Goal: Navigation & Orientation: Find specific page/section

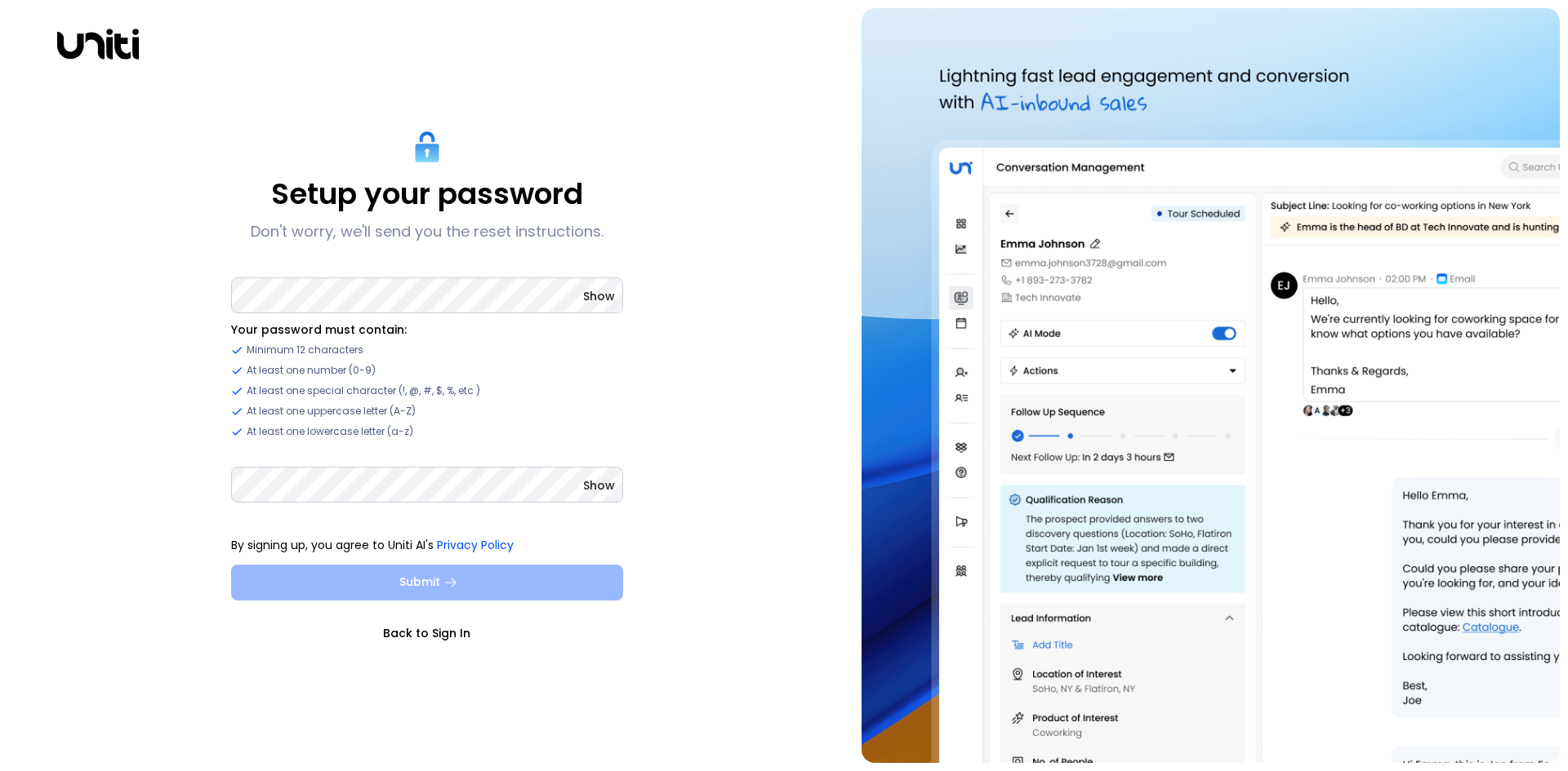
click at [432, 575] on button "Submit" at bounding box center [427, 582] width 392 height 36
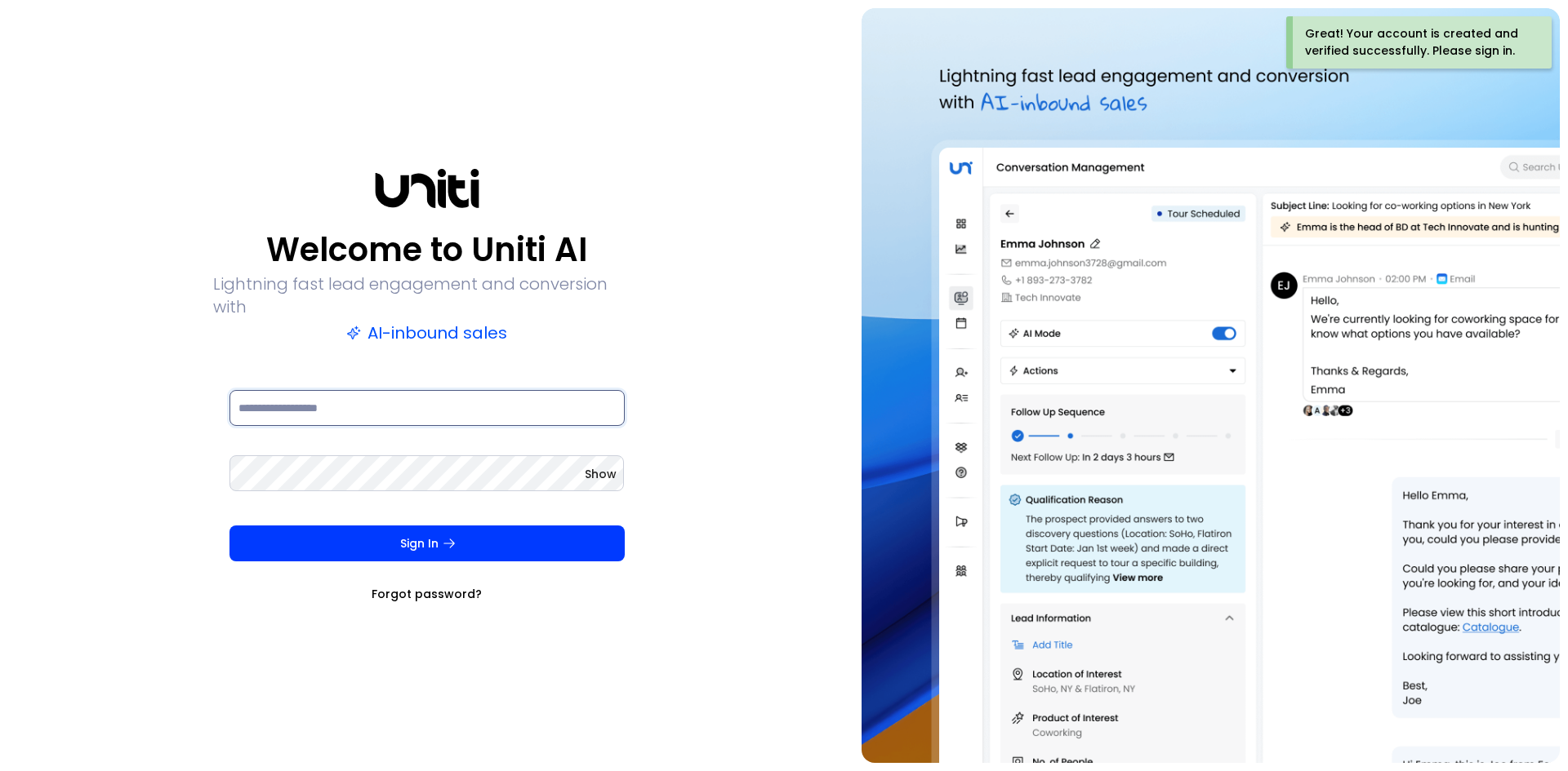
click at [398, 391] on input at bounding box center [427, 407] width 395 height 36
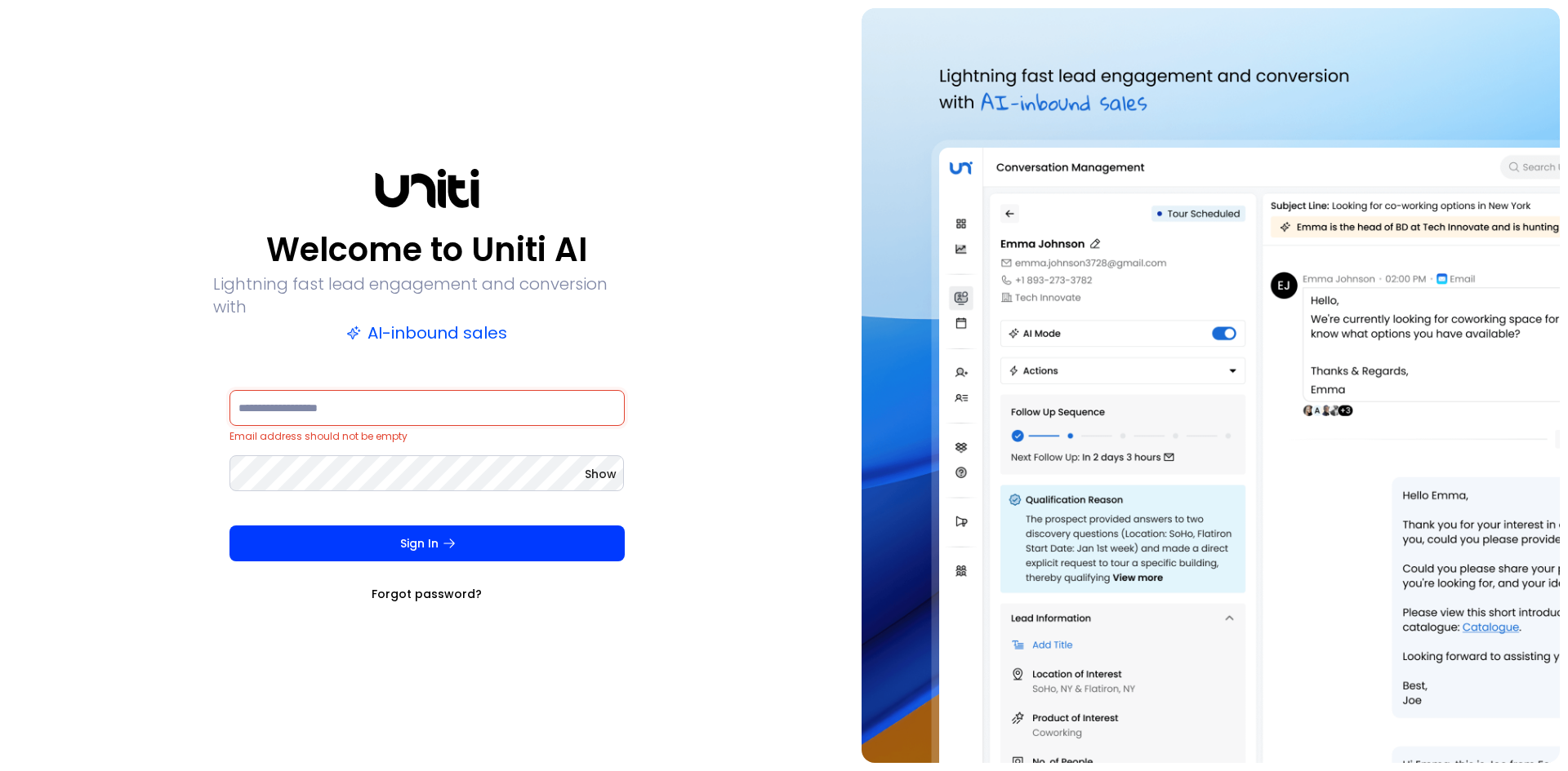
type input "**********"
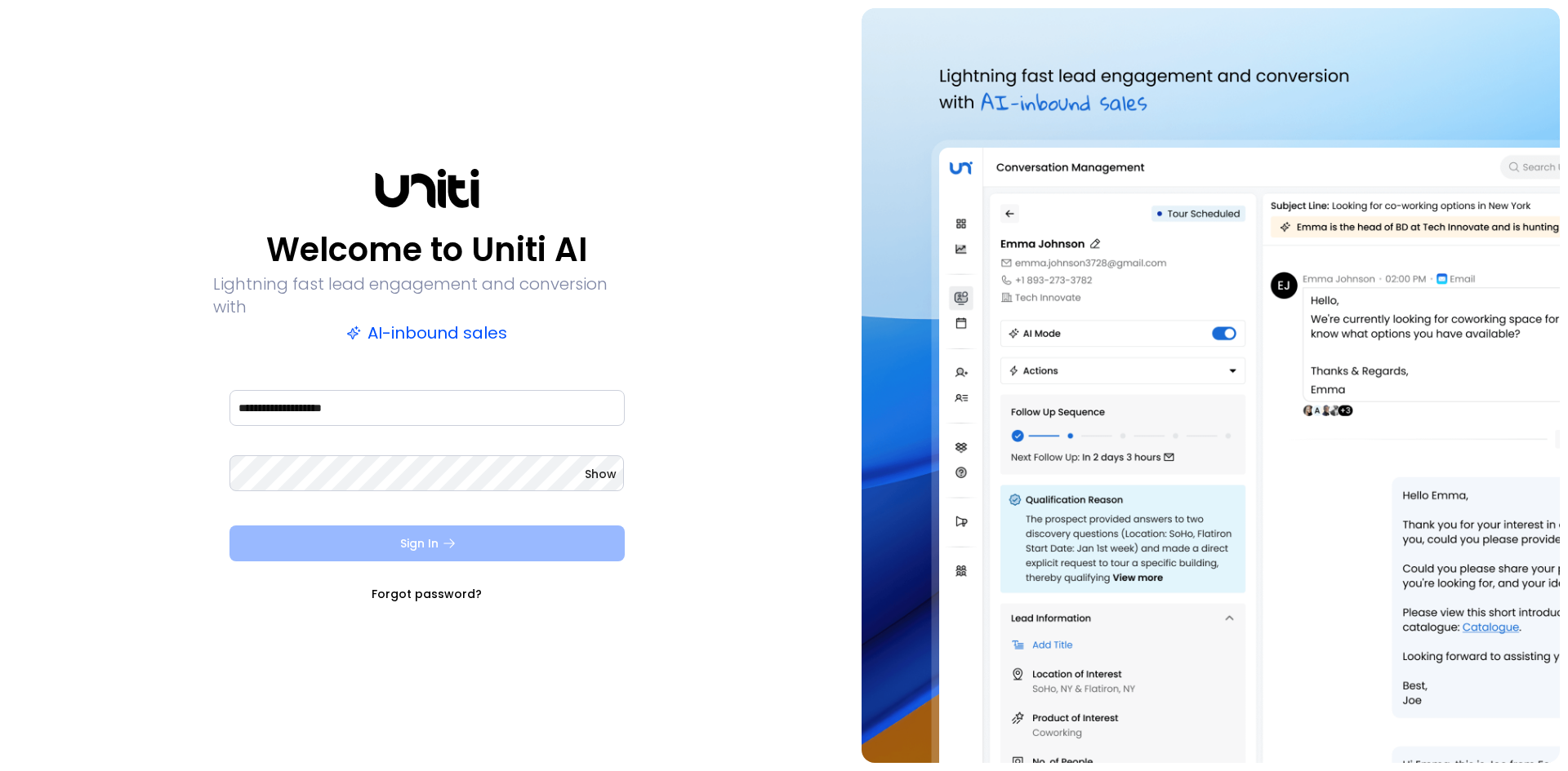
click at [417, 531] on button "Sign In" at bounding box center [427, 543] width 395 height 36
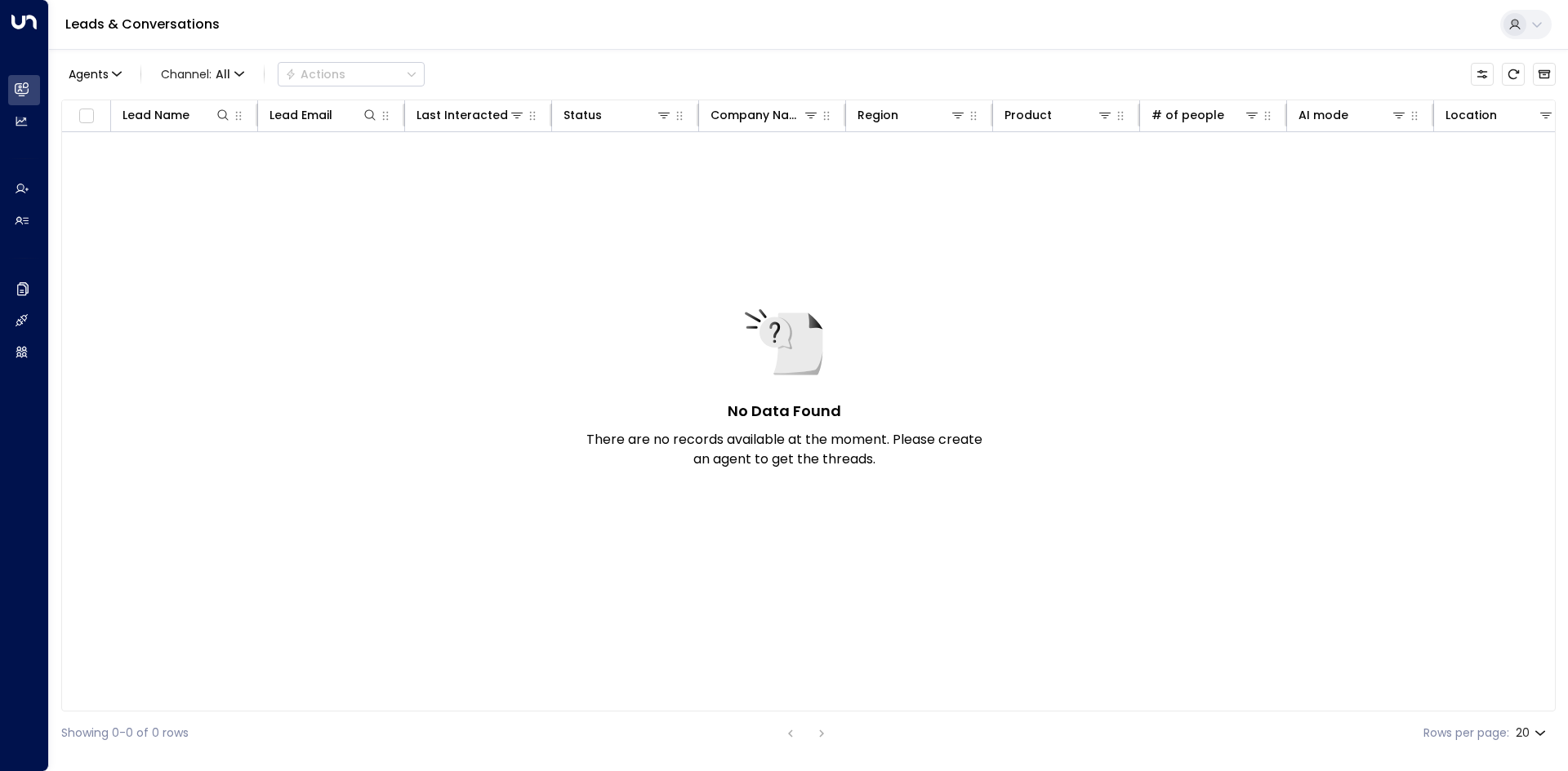
click at [1534, 24] on icon at bounding box center [1537, 25] width 10 height 6
click at [1208, 17] on div at bounding box center [784, 385] width 1568 height 771
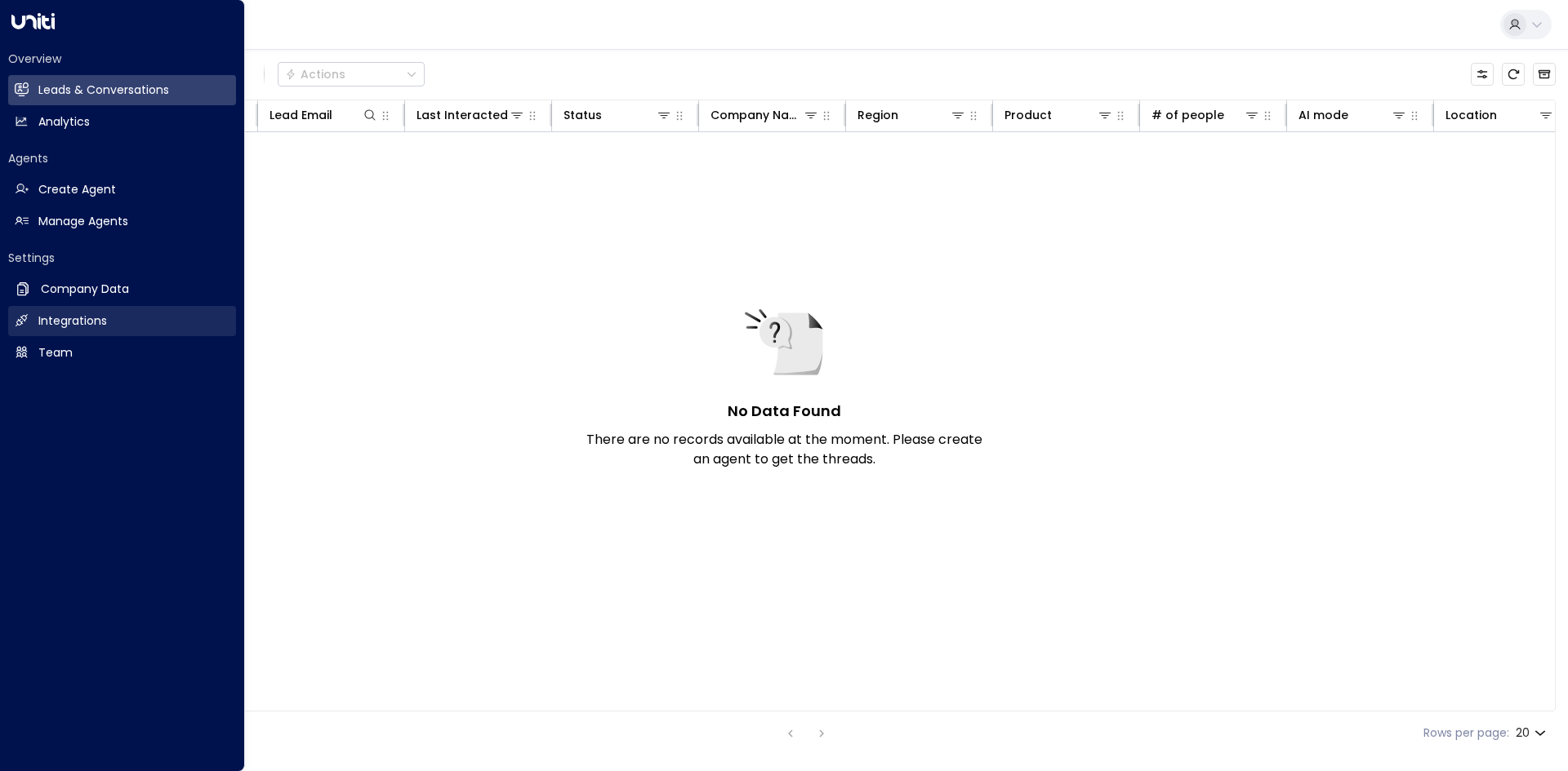
click at [96, 312] on h2 "Integrations" at bounding box center [73, 321] width 69 height 17
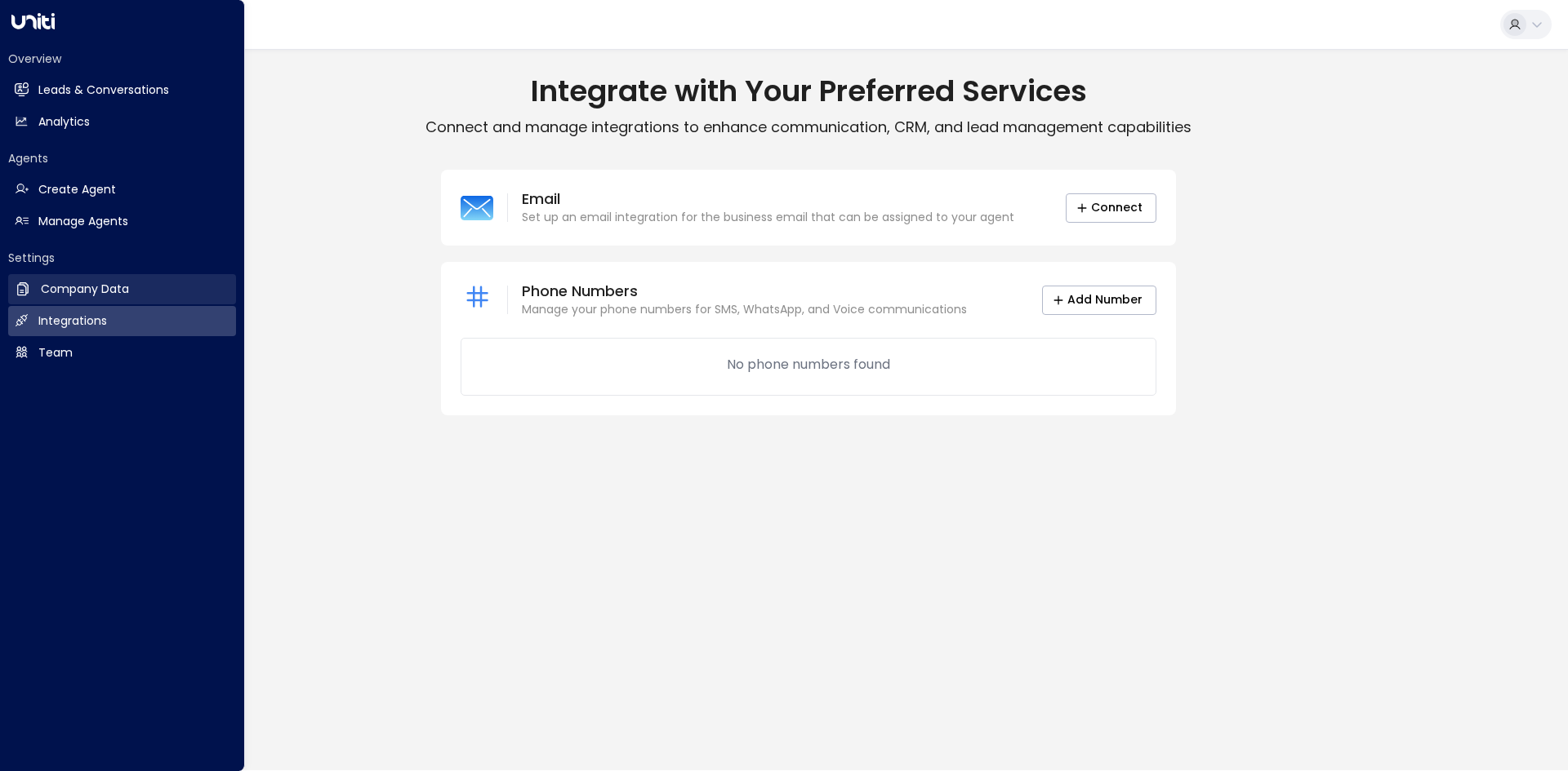
click at [36, 285] on link "Company Data Company Data" at bounding box center [121, 289] width 227 height 30
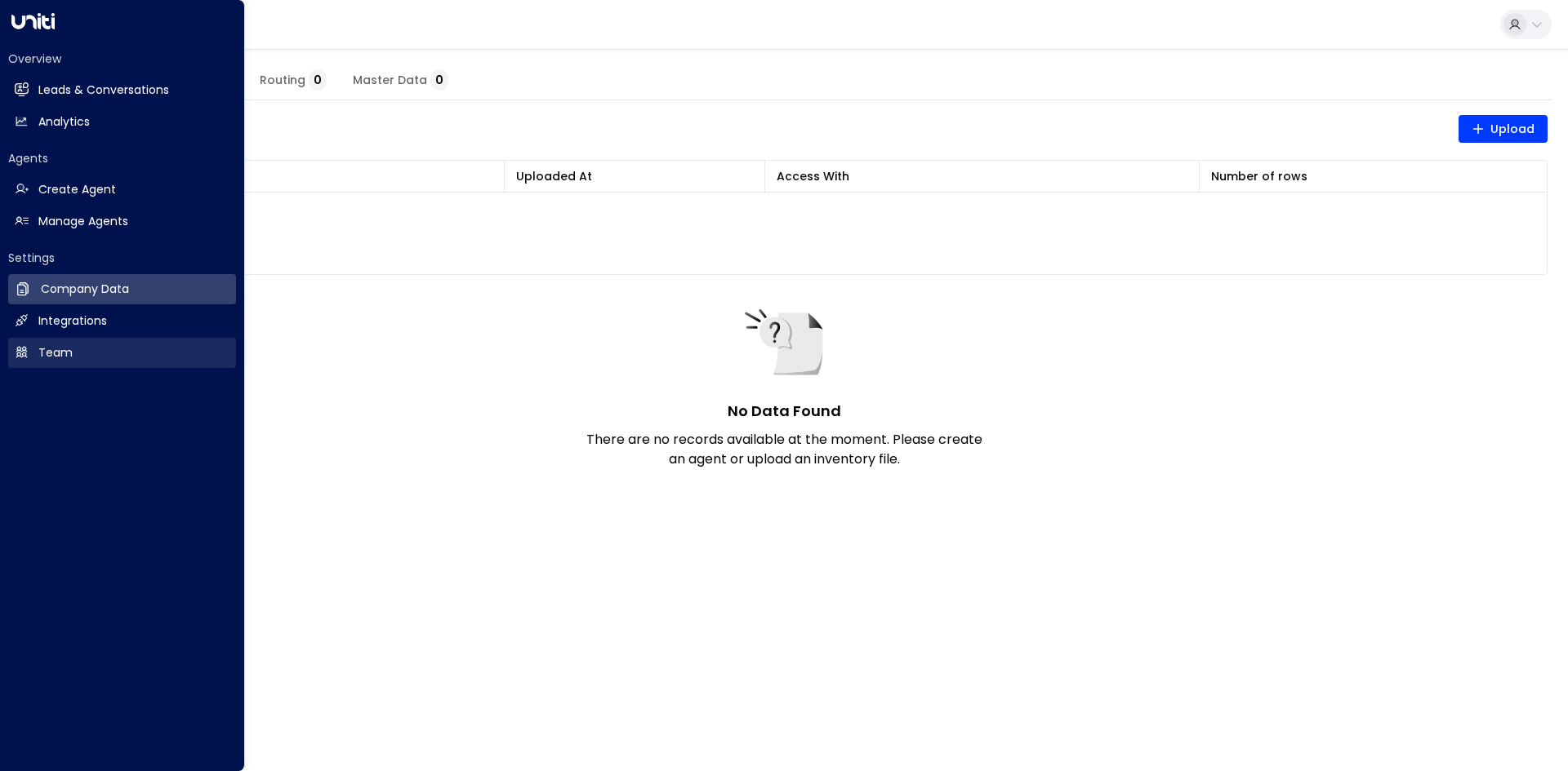
click at [109, 353] on link "Team Team" at bounding box center [121, 352] width 227 height 30
